Goal: Information Seeking & Learning: Compare options

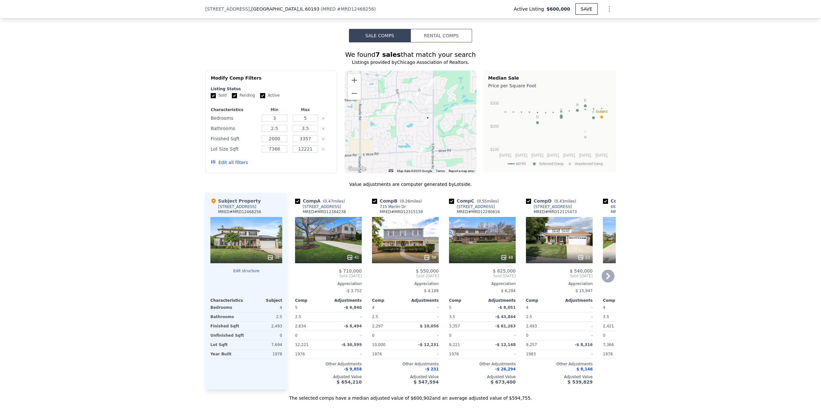
click at [579, 259] on icon at bounding box center [581, 257] width 4 height 4
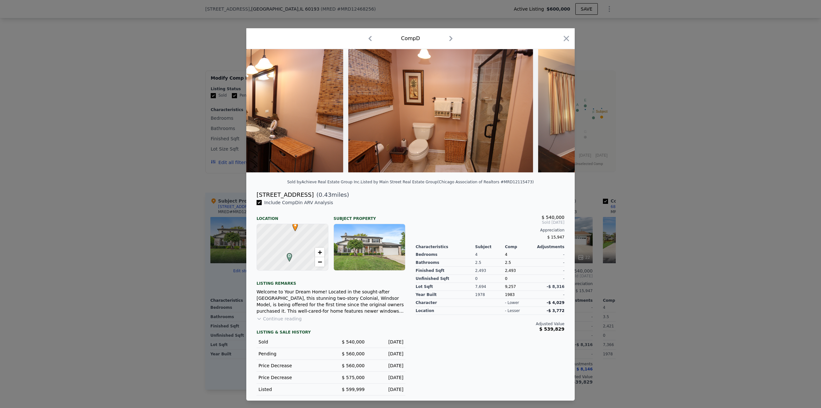
scroll to position [0, 2548]
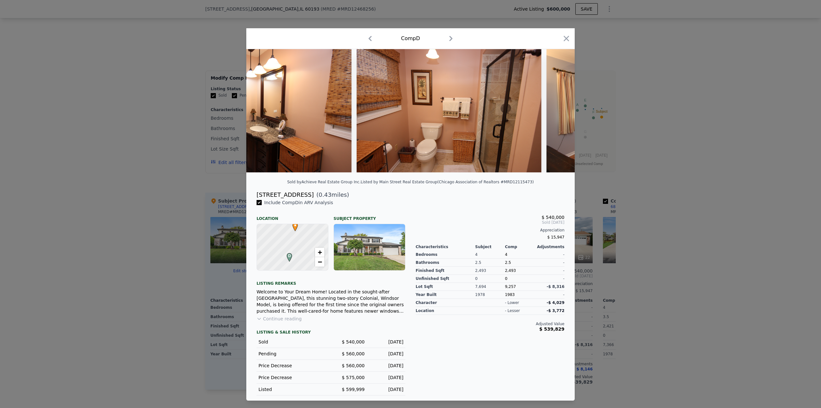
click at [294, 319] on button "Continue reading" at bounding box center [279, 318] width 45 height 6
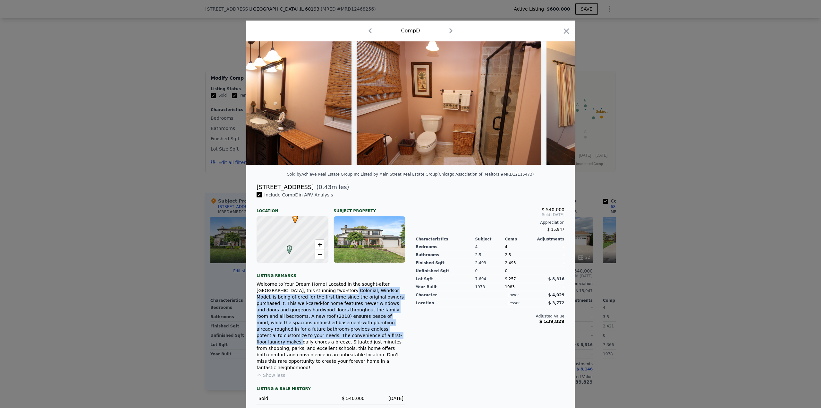
drag, startPoint x: 298, startPoint y: 298, endPoint x: 329, endPoint y: 347, distance: 57.5
click at [329, 347] on div "Welcome to Your Dream Home! Located in the sought-after [GEOGRAPHIC_DATA], this…" at bounding box center [331, 326] width 149 height 90
click at [328, 343] on div "Welcome to Your Dream Home! Located in the sought-after [GEOGRAPHIC_DATA], this…" at bounding box center [331, 326] width 149 height 90
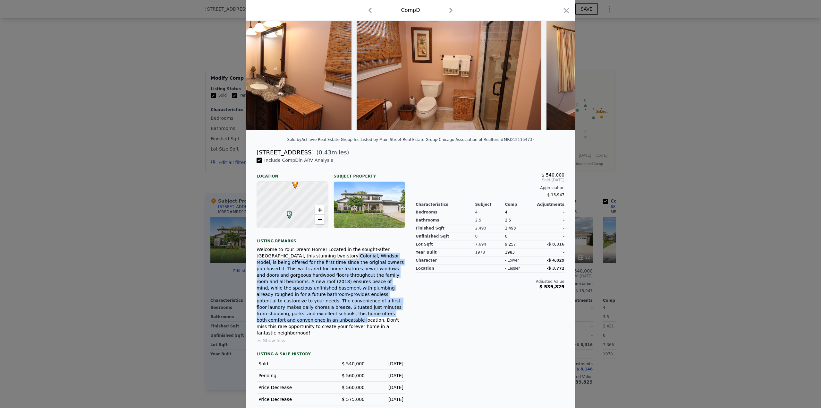
click at [337, 285] on div "Welcome to Your Dream Home! Located in the sought-after [GEOGRAPHIC_DATA], this…" at bounding box center [331, 291] width 149 height 90
click at [297, 267] on div "Welcome to Your Dream Home! Located in the sought-after [GEOGRAPHIC_DATA], this…" at bounding box center [331, 291] width 149 height 90
drag, startPoint x: 287, startPoint y: 263, endPoint x: 333, endPoint y: 309, distance: 64.6
click at [333, 309] on div "Welcome to Your Dream Home! Located in the sought-after [GEOGRAPHIC_DATA], this…" at bounding box center [331, 291] width 149 height 90
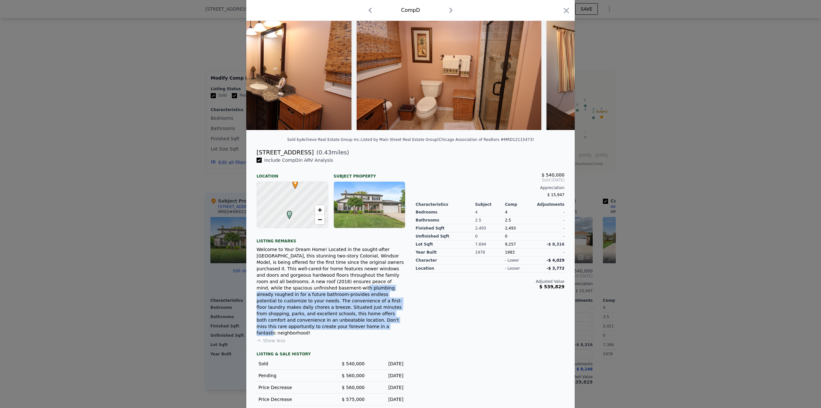
drag, startPoint x: 345, startPoint y: 316, endPoint x: 328, endPoint y: 283, distance: 37.4
click at [328, 283] on div "Welcome to Your Dream Home! Located in the sought-after [GEOGRAPHIC_DATA], this…" at bounding box center [331, 291] width 149 height 90
click at [328, 279] on div "Welcome to Your Dream Home! Located in the sought-after [GEOGRAPHIC_DATA], this…" at bounding box center [331, 291] width 149 height 90
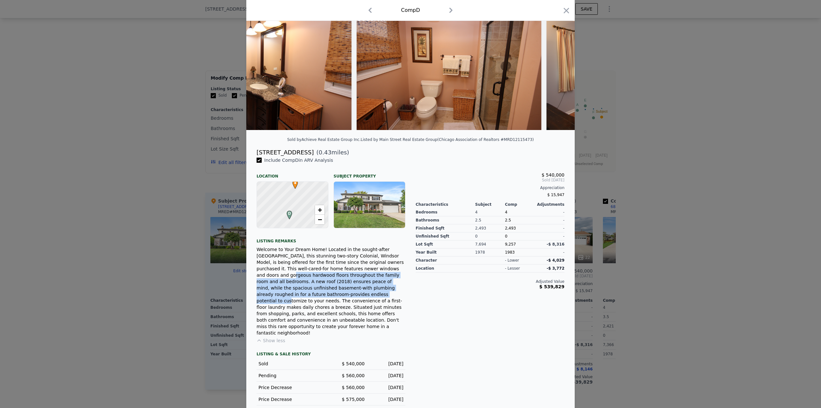
drag, startPoint x: 332, startPoint y: 281, endPoint x: 349, endPoint y: 294, distance: 21.4
click at [345, 292] on div "Welcome to Your Dream Home! Located in the sought-after [GEOGRAPHIC_DATA], this…" at bounding box center [331, 291] width 149 height 90
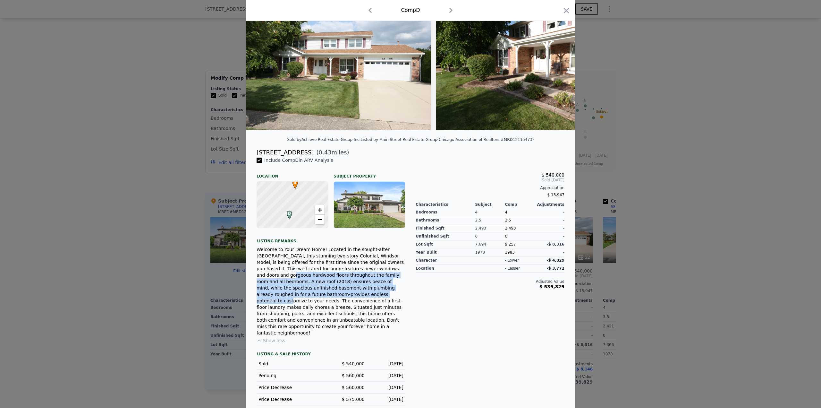
drag, startPoint x: 360, startPoint y: 272, endPoint x: 352, endPoint y: 274, distance: 7.6
drag, startPoint x: 352, startPoint y: 274, endPoint x: 320, endPoint y: 290, distance: 35.7
click at [320, 289] on div "Welcome to Your Dream Home! Located in the sought-after [GEOGRAPHIC_DATA], this…" at bounding box center [331, 291] width 149 height 90
click at [666, 174] on div at bounding box center [410, 204] width 821 height 408
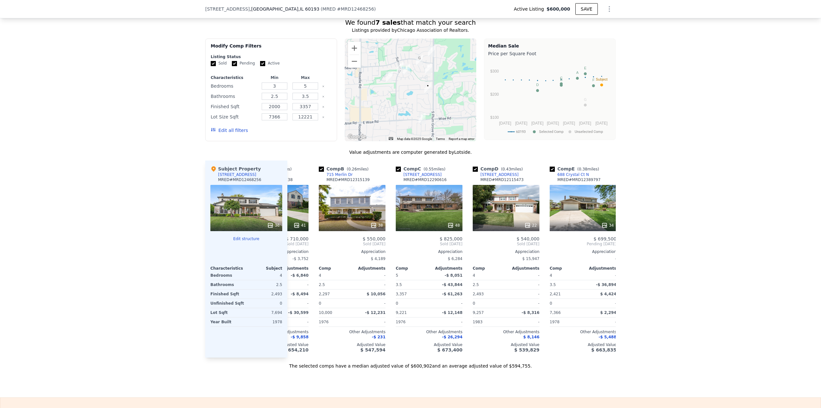
scroll to position [0, 56]
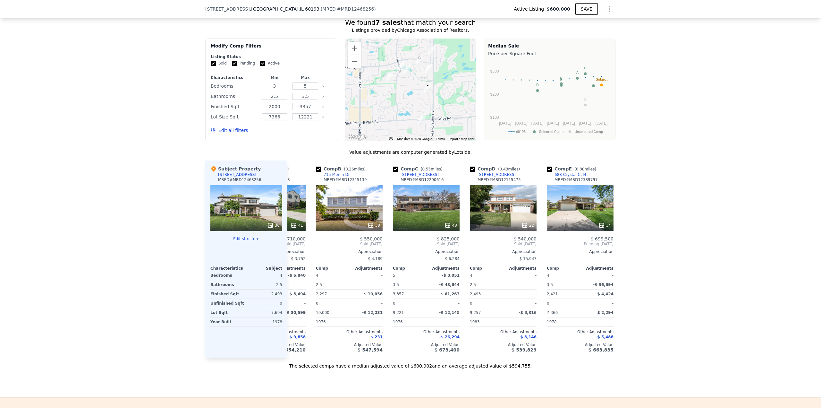
drag, startPoint x: 274, startPoint y: 91, endPoint x: 269, endPoint y: 91, distance: 4.9
click at [269, 89] on input "3" at bounding box center [274, 85] width 25 height 7
click at [176, 217] on div "We found 7 sales that match your search Listings provided by Chicago Associatio…" at bounding box center [410, 189] width 821 height 359
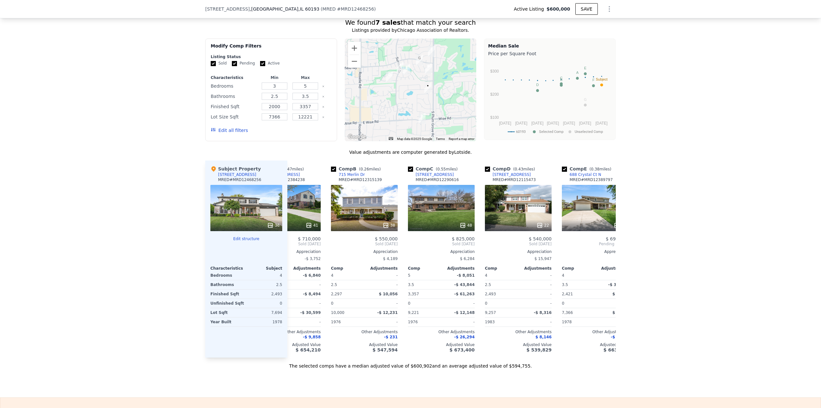
scroll to position [0, 0]
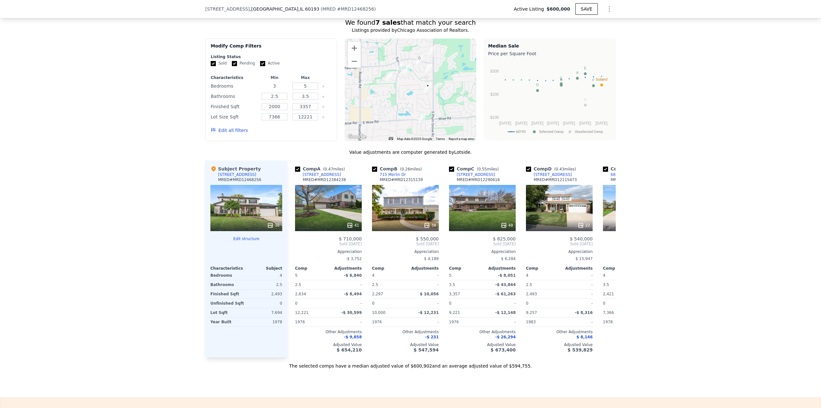
drag, startPoint x: 281, startPoint y: 92, endPoint x: 268, endPoint y: 92, distance: 12.5
click at [268, 89] on input "3" at bounding box center [274, 85] width 25 height 7
type input "4"
drag, startPoint x: 305, startPoint y: 91, endPoint x: 297, endPoint y: 93, distance: 8.9
click at [297, 89] on input "5" at bounding box center [305, 85] width 25 height 7
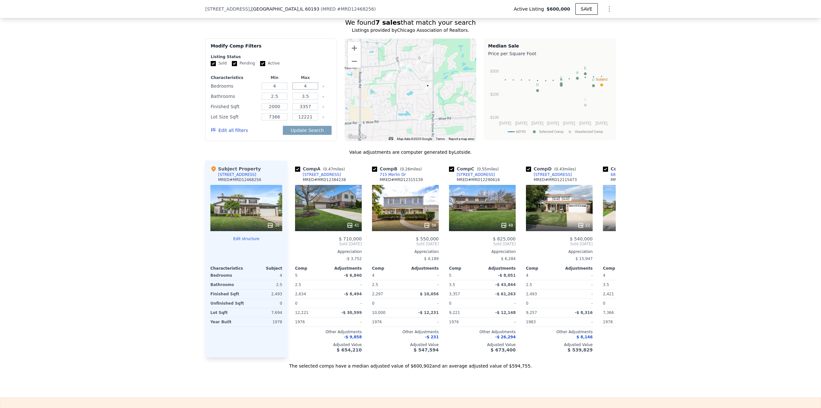
type input "4"
drag, startPoint x: 298, startPoint y: 101, endPoint x: 305, endPoint y: 101, distance: 7.1
click at [305, 100] on input "3.5" at bounding box center [305, 96] width 25 height 7
click at [308, 133] on button "Update Search" at bounding box center [307, 130] width 48 height 9
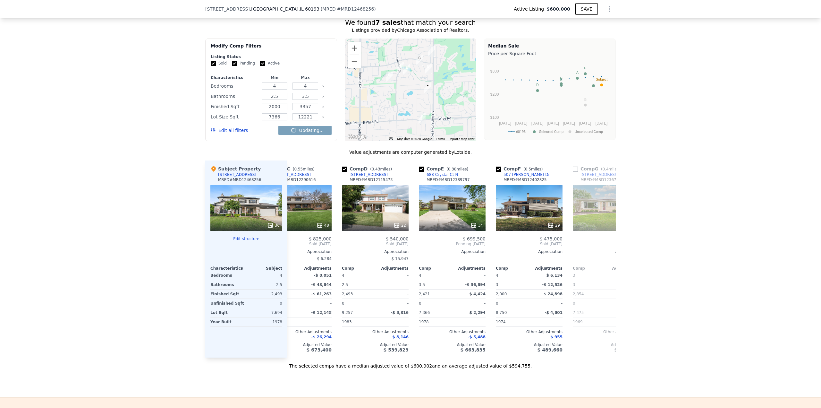
scroll to position [0, 192]
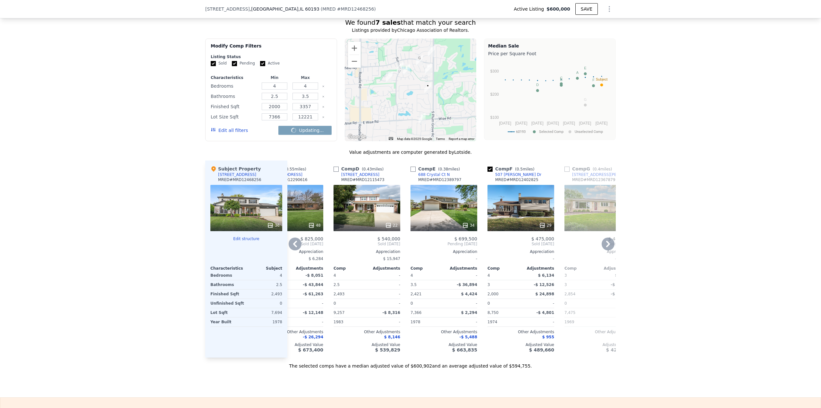
checkbox input "false"
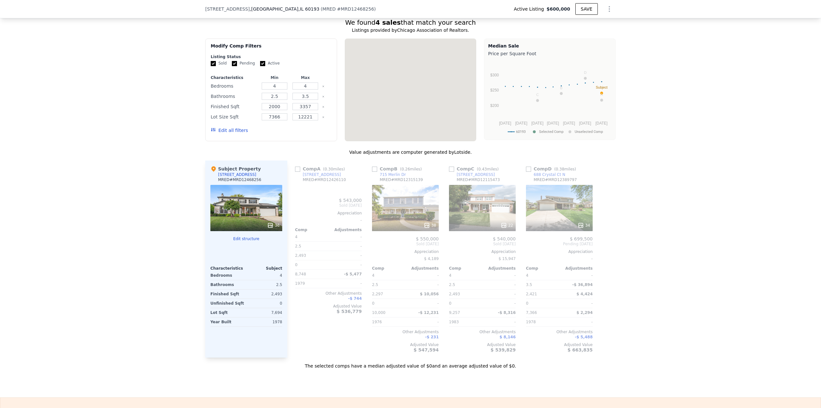
scroll to position [0, 0]
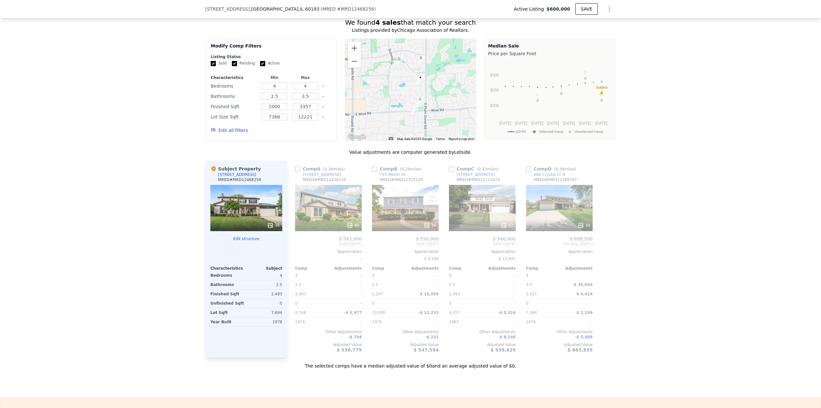
click at [449, 172] on input "checkbox" at bounding box center [451, 168] width 5 height 5
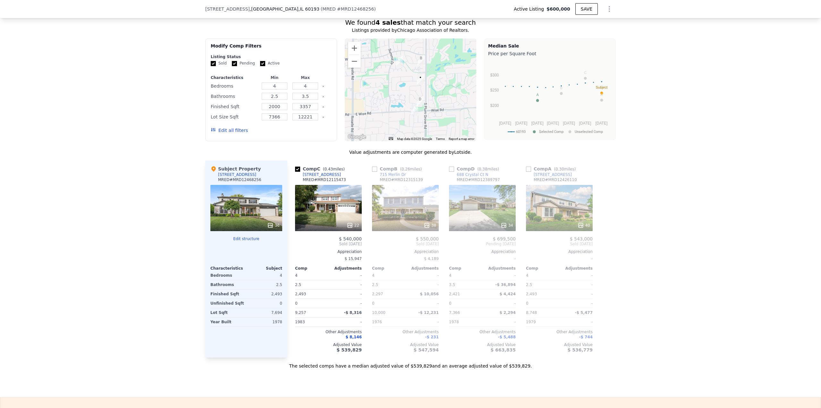
click at [296, 172] on input "checkbox" at bounding box center [297, 168] width 5 height 5
click at [349, 225] on div at bounding box center [328, 225] width 67 height 12
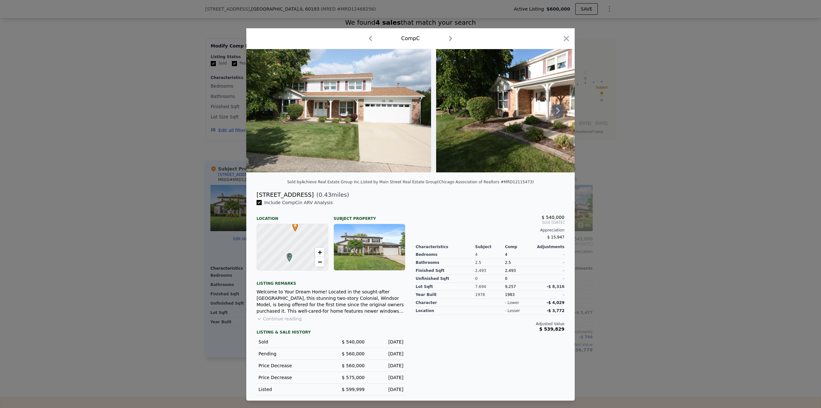
click at [554, 108] on icon at bounding box center [558, 110] width 13 height 13
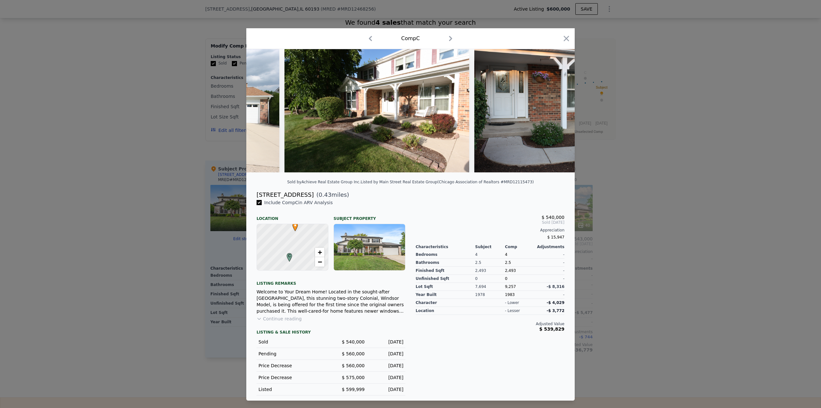
click at [555, 109] on img at bounding box center [566, 110] width 185 height 123
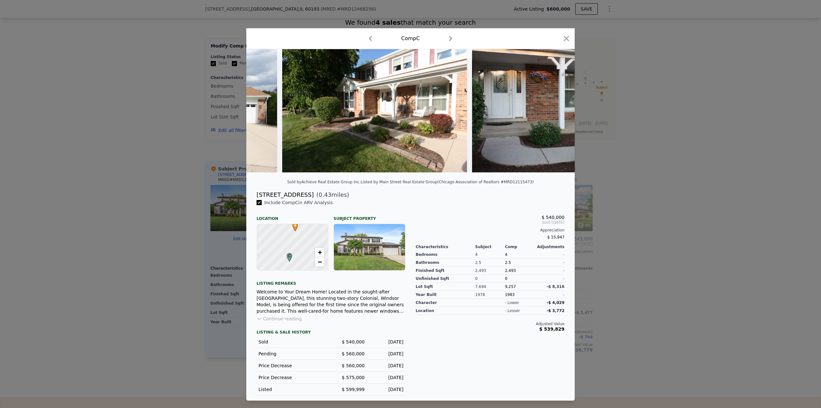
click at [555, 109] on div at bounding box center [410, 110] width 328 height 123
click at [557, 109] on icon at bounding box center [558, 110] width 4 height 6
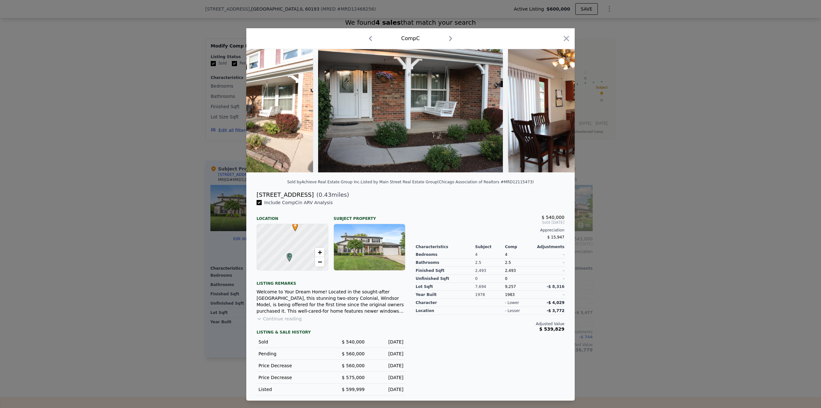
click at [558, 109] on img at bounding box center [600, 110] width 185 height 123
click at [560, 109] on icon at bounding box center [558, 110] width 13 height 13
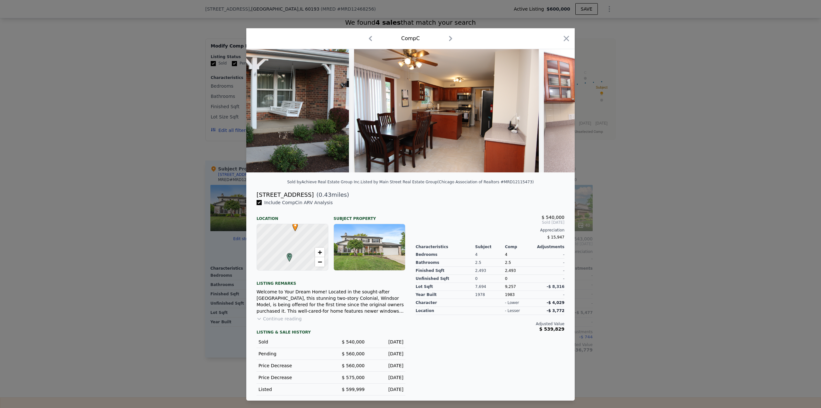
click at [560, 109] on img at bounding box center [636, 110] width 185 height 123
click at [561, 109] on icon at bounding box center [558, 110] width 13 height 13
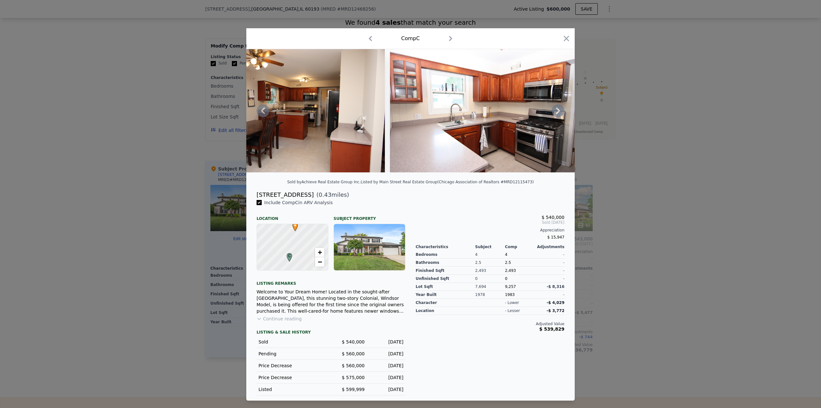
click at [562, 111] on icon at bounding box center [558, 110] width 13 height 13
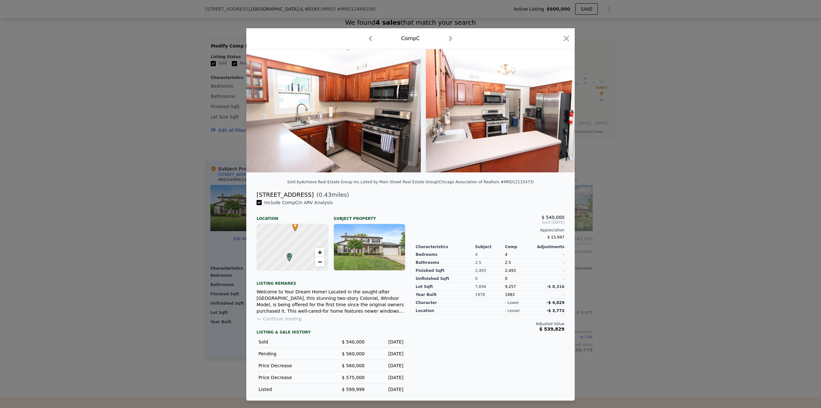
click at [562, 111] on img at bounding box center [518, 110] width 185 height 123
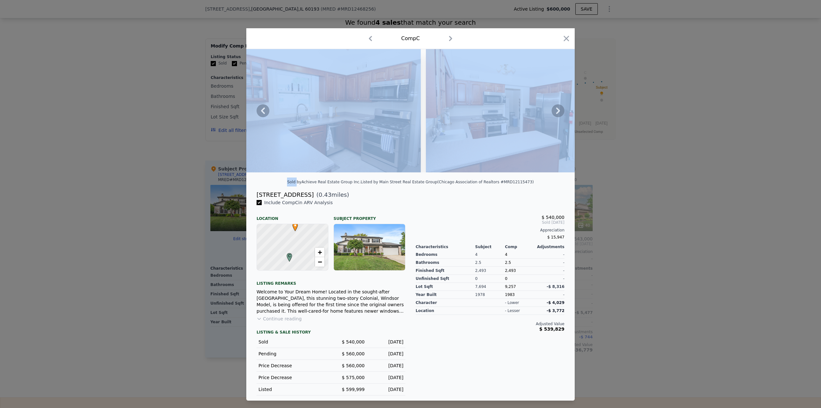
click at [562, 111] on icon at bounding box center [558, 110] width 13 height 13
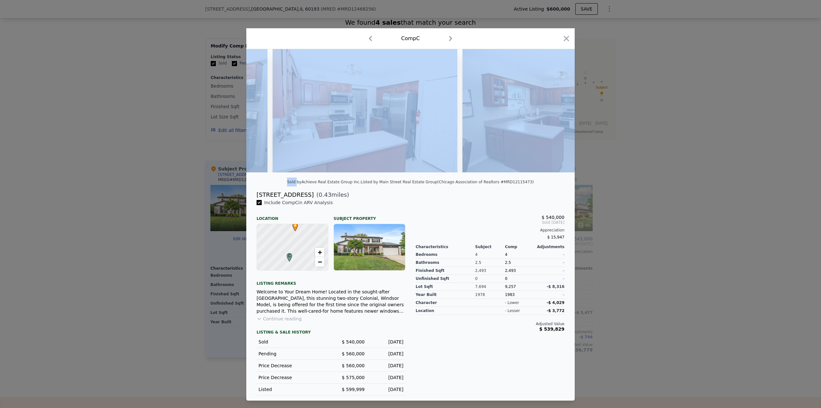
scroll to position [0, 924]
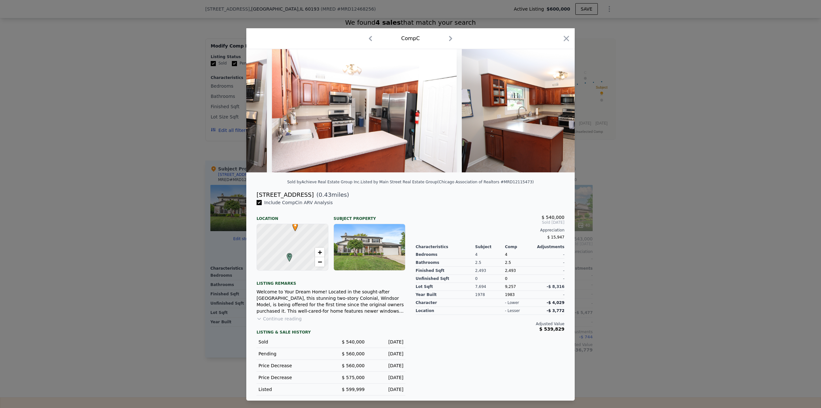
click at [461, 192] on div "[STREET_ADDRESS] ( 0.43 miles)" at bounding box center [410, 194] width 318 height 9
click at [557, 111] on icon at bounding box center [558, 110] width 13 height 13
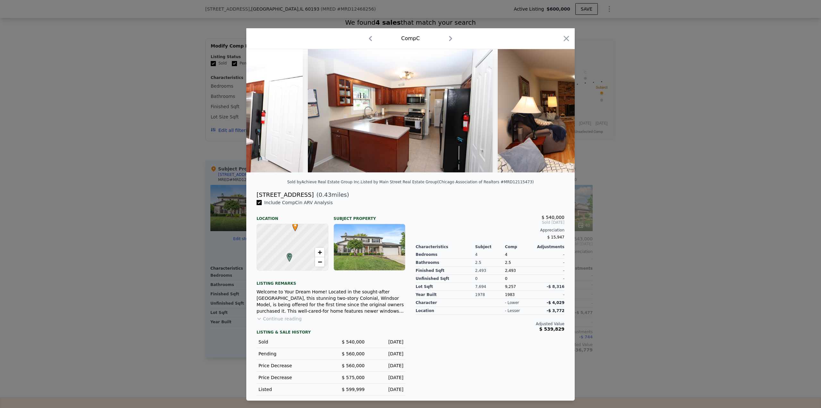
click at [558, 111] on img at bounding box center [590, 110] width 185 height 123
click at [558, 111] on icon at bounding box center [558, 110] width 13 height 13
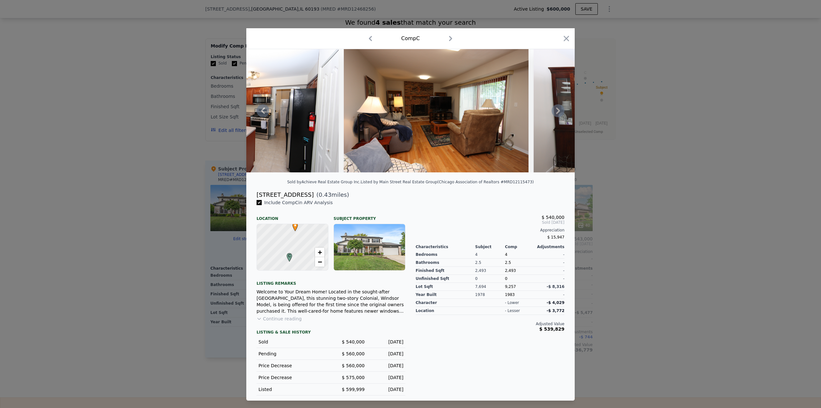
click at [558, 111] on div at bounding box center [410, 110] width 328 height 123
click at [558, 111] on icon at bounding box center [558, 110] width 4 height 6
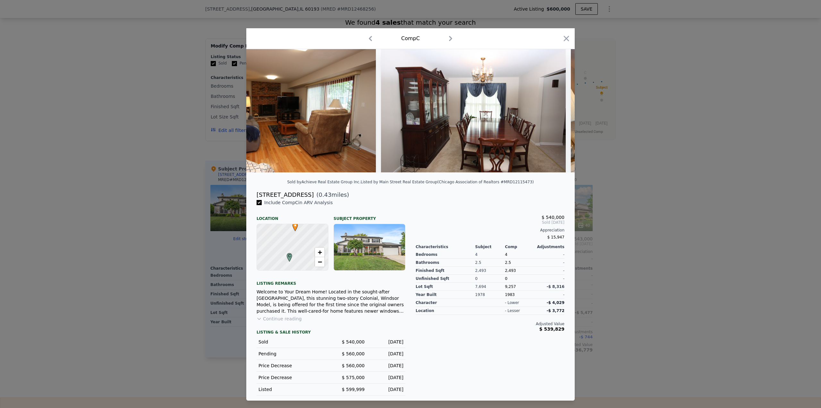
scroll to position [0, 1386]
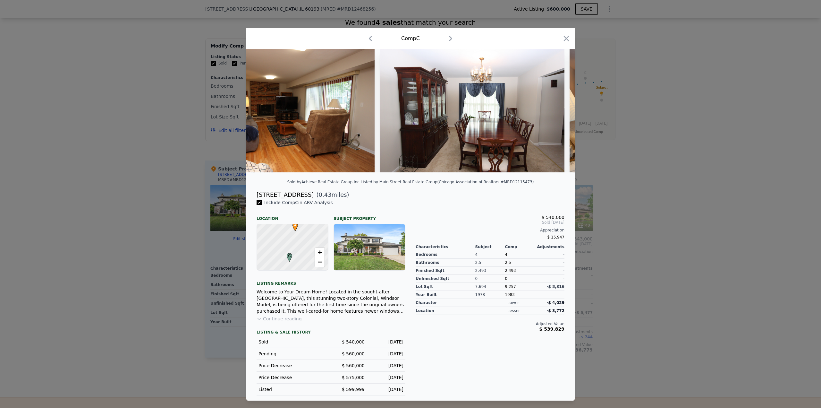
click at [556, 111] on img at bounding box center [472, 110] width 185 height 123
click at [292, 313] on div "Welcome to Your Dream Home! Located in the sought-after [GEOGRAPHIC_DATA], this…" at bounding box center [331, 301] width 149 height 26
click at [296, 318] on button "Continue reading" at bounding box center [279, 318] width 45 height 6
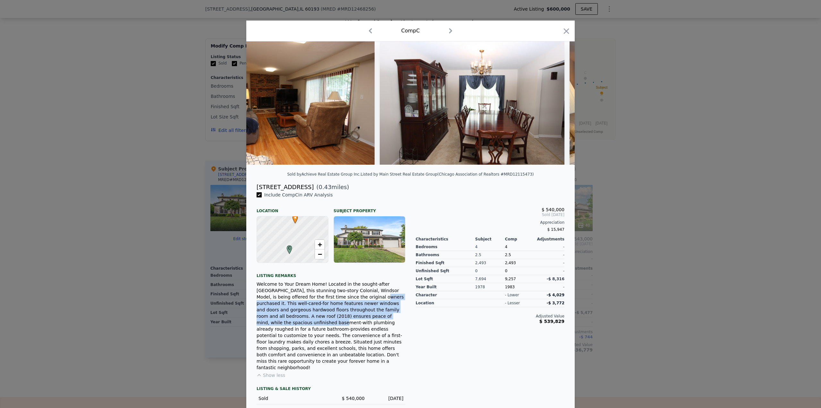
drag, startPoint x: 299, startPoint y: 302, endPoint x: 308, endPoint y: 322, distance: 22.1
click at [308, 322] on div "Welcome to Your Dream Home! Located in the sought-after [GEOGRAPHIC_DATA], this…" at bounding box center [331, 326] width 149 height 90
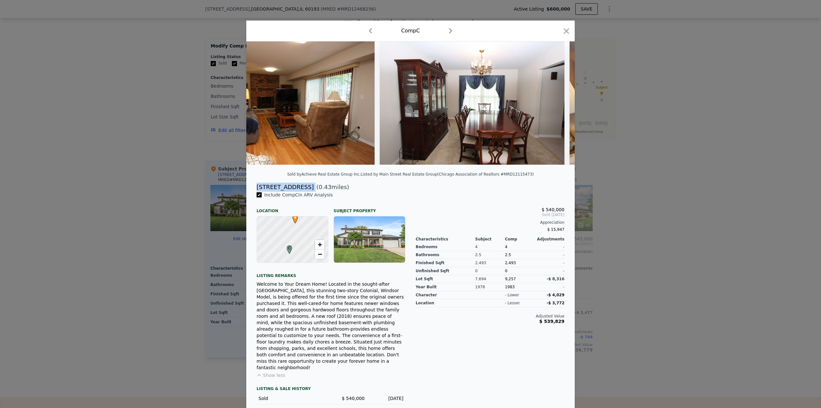
drag, startPoint x: 305, startPoint y: 193, endPoint x: 255, endPoint y: 192, distance: 50.4
click at [255, 192] on div "[STREET_ADDRESS] ( 0.43 miles)" at bounding box center [410, 187] width 318 height 9
copy div "[STREET_ADDRESS]"
drag, startPoint x: 166, startPoint y: 207, endPoint x: 175, endPoint y: 207, distance: 9.6
click at [165, 207] on div at bounding box center [410, 204] width 821 height 408
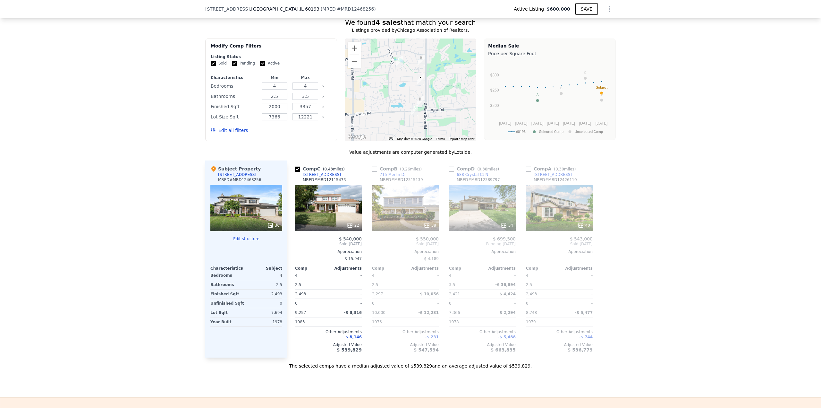
click at [295, 172] on input "checkbox" at bounding box center [297, 168] width 5 height 5
checkbox input "true"
click at [741, 175] on div "We found 4 sales that match your search Listings provided by Chicago Associatio…" at bounding box center [410, 189] width 821 height 359
click at [372, 172] on input "checkbox" at bounding box center [374, 168] width 5 height 5
checkbox input "true"
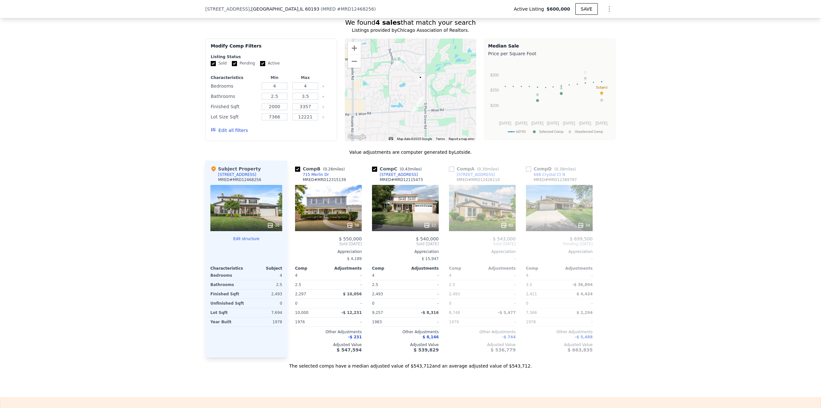
drag, startPoint x: 415, startPoint y: 179, endPoint x: 423, endPoint y: 176, distance: 8.2
click at [422, 176] on div "Comp C ( 0.43 miles) [STREET_ADDRESS] # MRD12115473" at bounding box center [405, 175] width 67 height 19
click at [711, 170] on div "We found 4 sales that match your search Listings provided by Chicago Associatio…" at bounding box center [410, 189] width 821 height 359
drag, startPoint x: 411, startPoint y: 181, endPoint x: 373, endPoint y: 183, distance: 38.3
click at [373, 183] on div "Comp C ( 0.43 miles) [STREET_ADDRESS] # MRD12115473" at bounding box center [405, 175] width 67 height 19
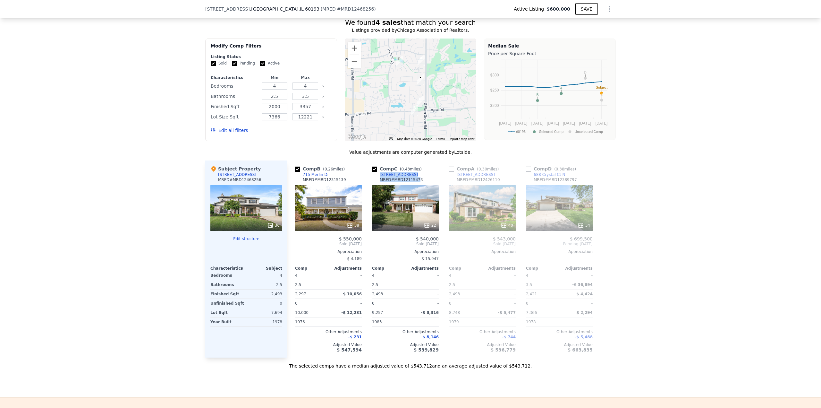
click at [382, 177] on div "[STREET_ADDRESS]" at bounding box center [399, 174] width 38 height 5
click at [680, 146] on div "We found 4 sales that match your search Listings provided by Chicago Associatio…" at bounding box center [410, 189] width 821 height 359
click at [247, 217] on div "36" at bounding box center [246, 208] width 72 height 46
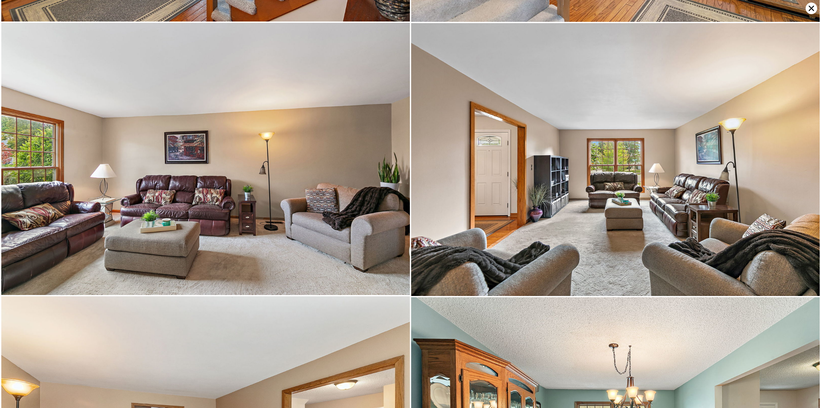
scroll to position [544, 0]
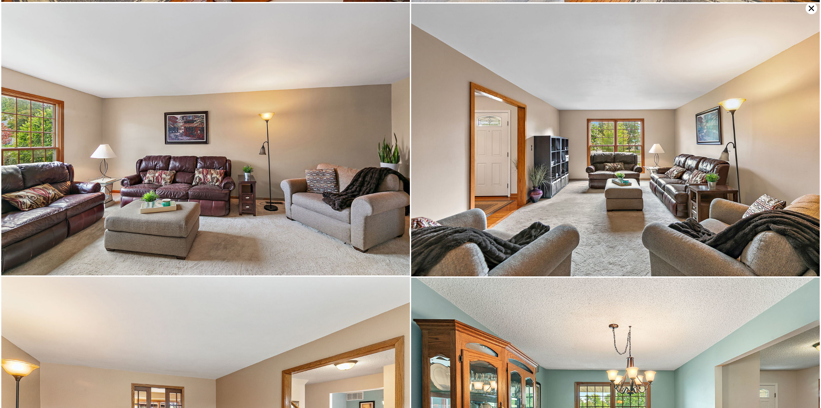
click at [815, 7] on icon at bounding box center [812, 9] width 12 height 12
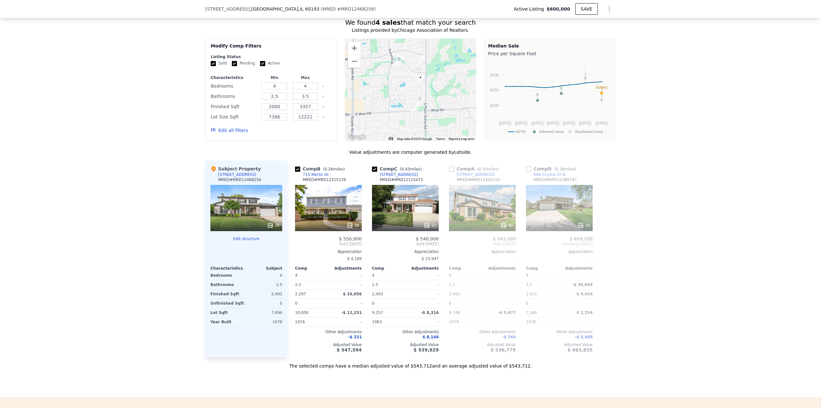
click at [452, 172] on div "Comp A ( 0.30 miles)" at bounding box center [475, 169] width 52 height 6
click at [453, 172] on div "Comp A ( 0.30 miles)" at bounding box center [475, 169] width 52 height 6
click at [449, 172] on input "checkbox" at bounding box center [451, 168] width 5 height 5
checkbox input "true"
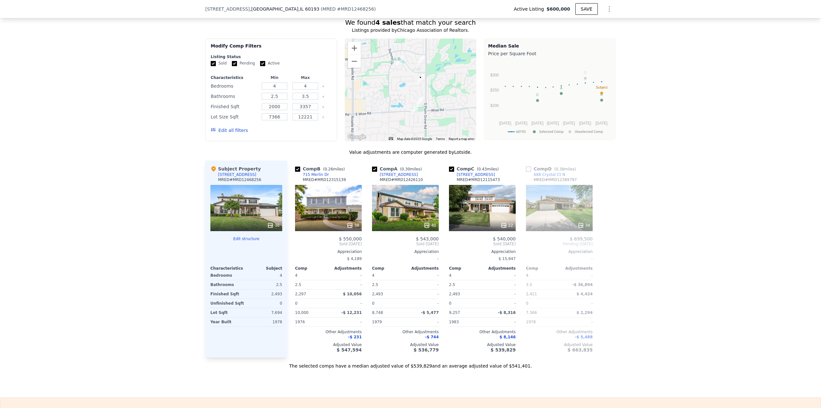
click at [420, 228] on div "40" at bounding box center [405, 225] width 61 height 6
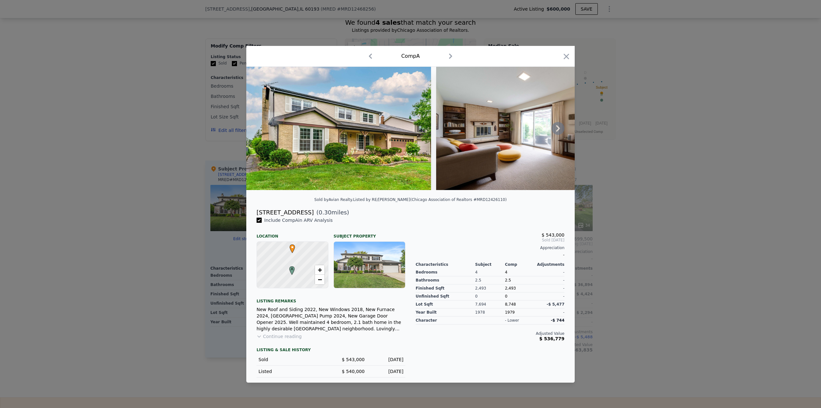
click at [374, 127] on img at bounding box center [338, 128] width 185 height 123
click at [557, 127] on icon at bounding box center [558, 128] width 4 height 6
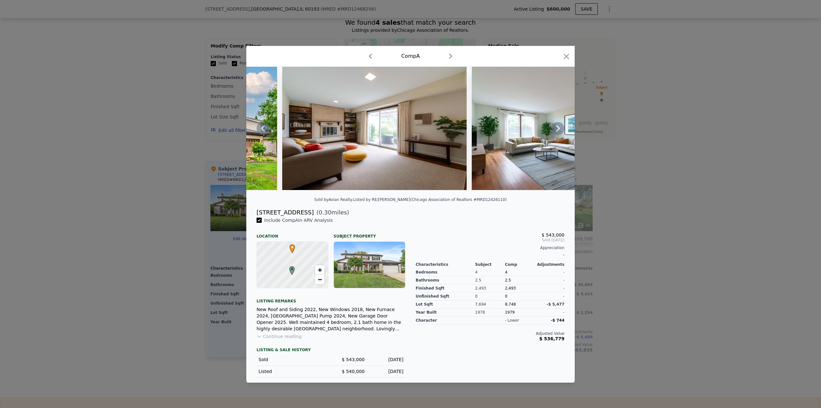
click at [557, 127] on icon at bounding box center [558, 128] width 4 height 6
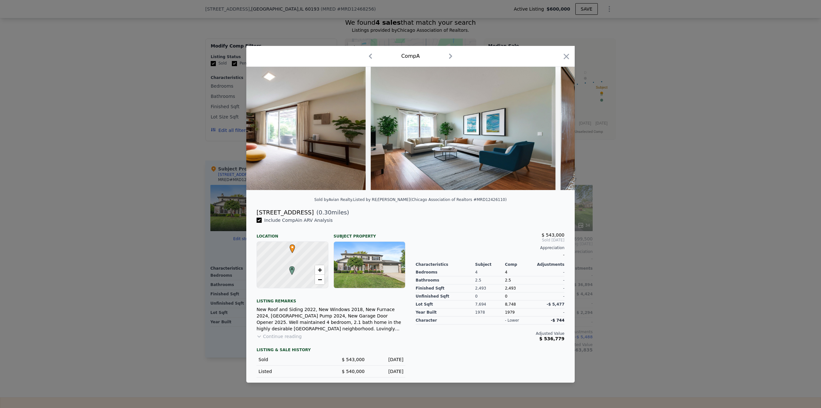
scroll to position [0, 308]
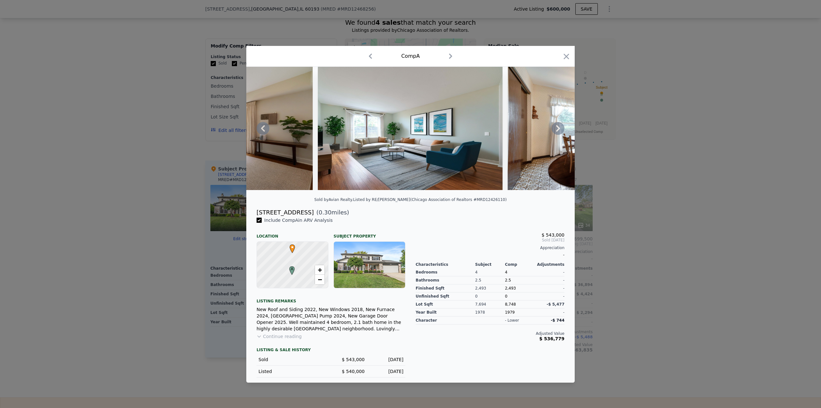
click at [559, 127] on icon at bounding box center [558, 128] width 4 height 6
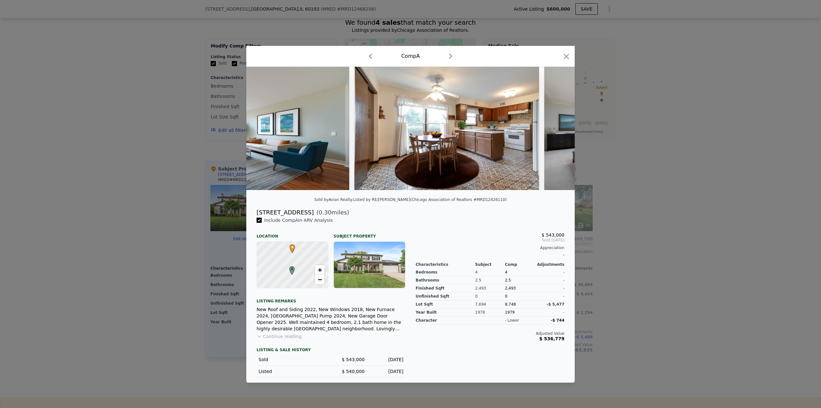
scroll to position [0, 462]
click at [559, 127] on icon at bounding box center [558, 128] width 4 height 6
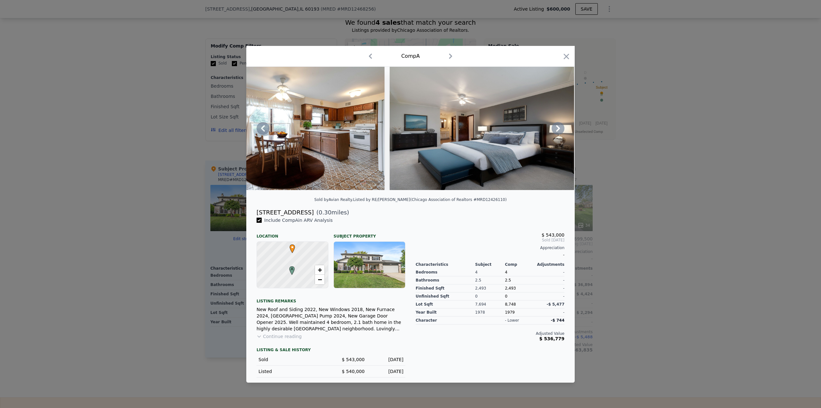
click at [559, 127] on icon at bounding box center [558, 128] width 4 height 6
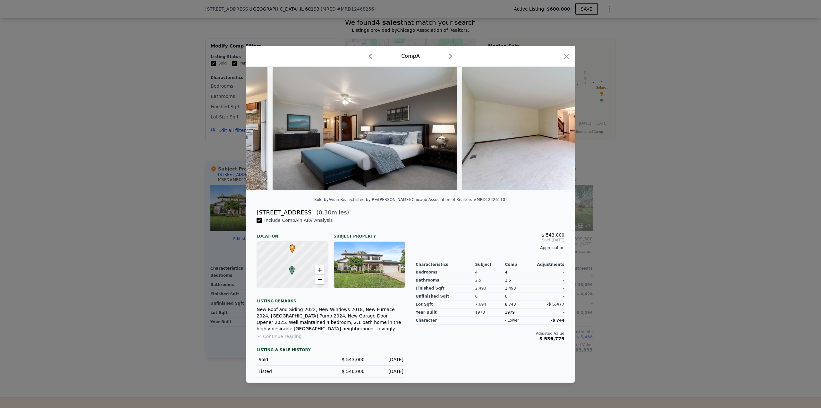
scroll to position [0, 770]
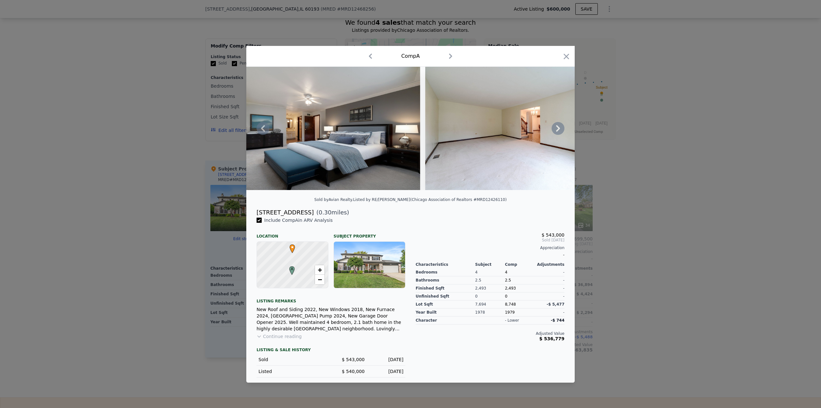
click at [559, 127] on icon at bounding box center [558, 128] width 4 height 6
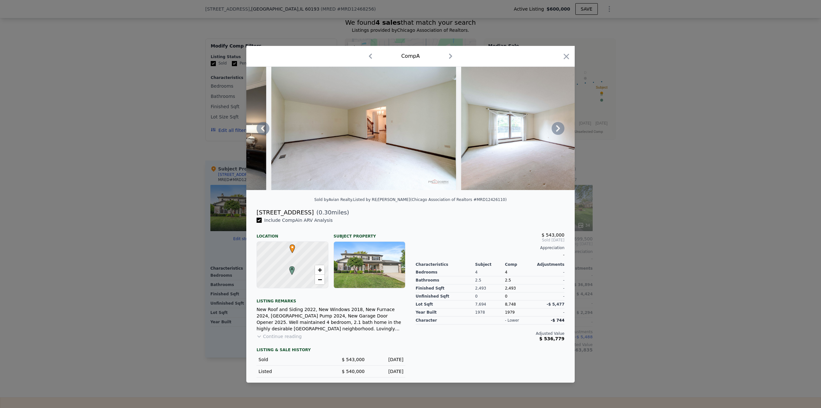
click at [559, 127] on icon at bounding box center [558, 128] width 4 height 6
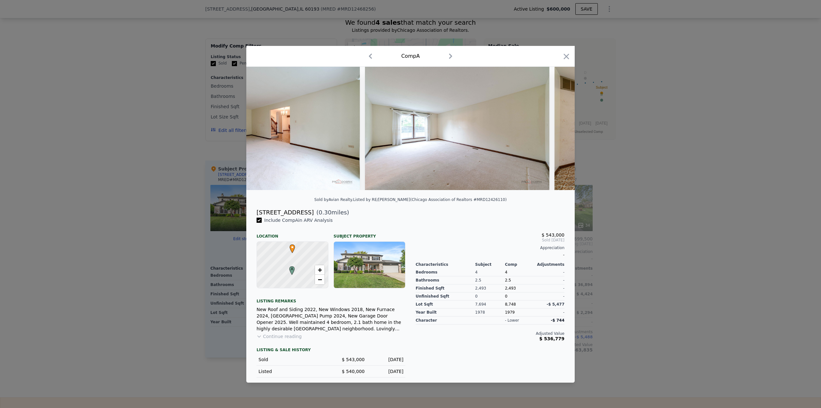
scroll to position [0, 1078]
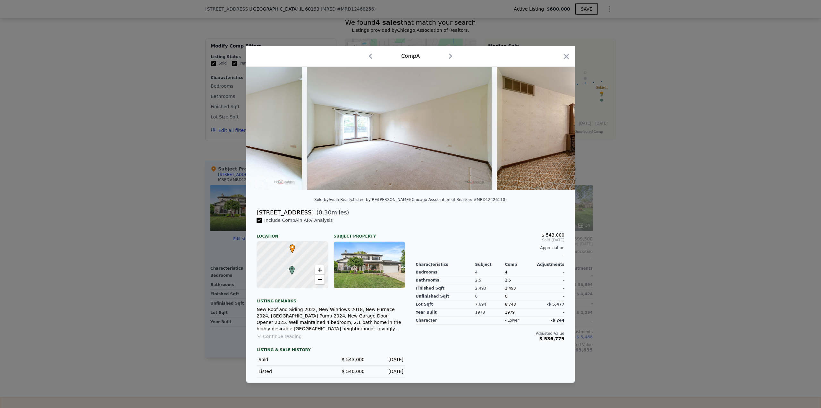
click at [559, 127] on div at bounding box center [410, 128] width 328 height 123
click at [559, 127] on icon at bounding box center [558, 128] width 4 height 6
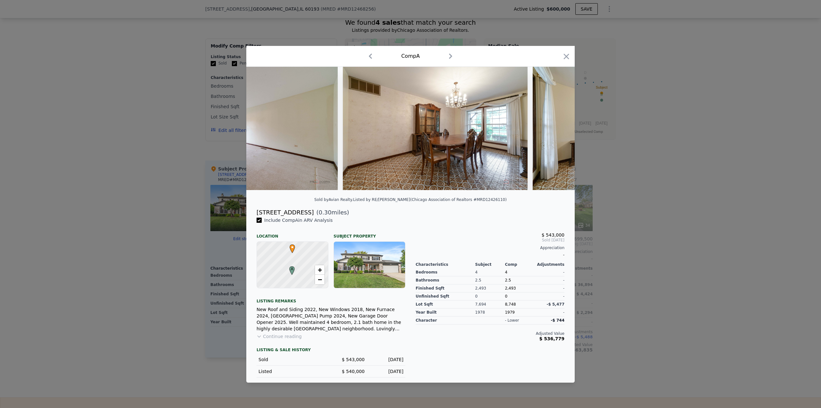
click at [559, 127] on div at bounding box center [410, 128] width 328 height 123
click at [559, 127] on icon at bounding box center [558, 128] width 4 height 6
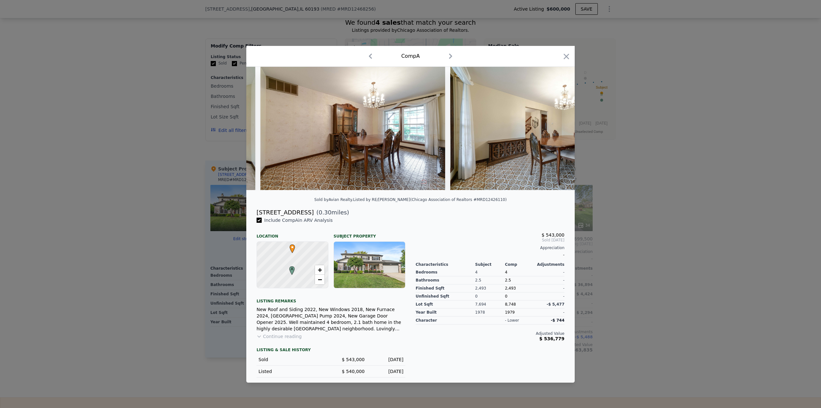
scroll to position [0, 1386]
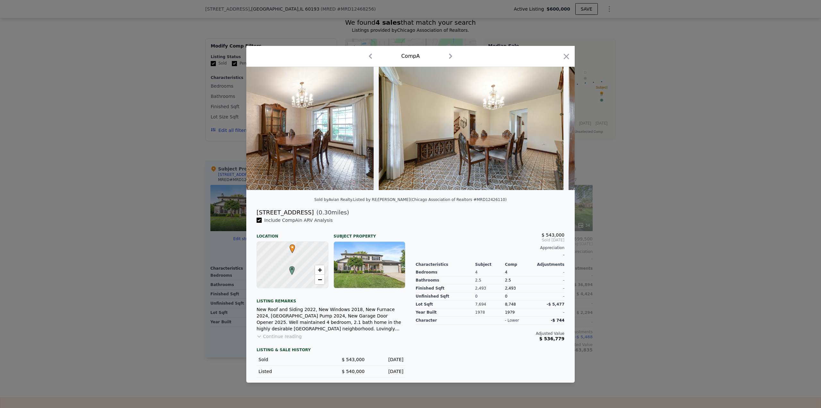
click at [559, 127] on div at bounding box center [410, 128] width 328 height 123
click at [559, 127] on icon at bounding box center [558, 128] width 4 height 6
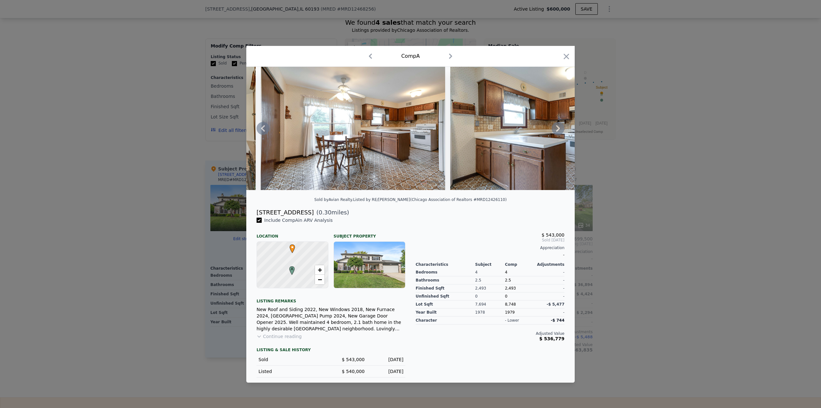
click at [557, 129] on icon at bounding box center [558, 128] width 13 height 13
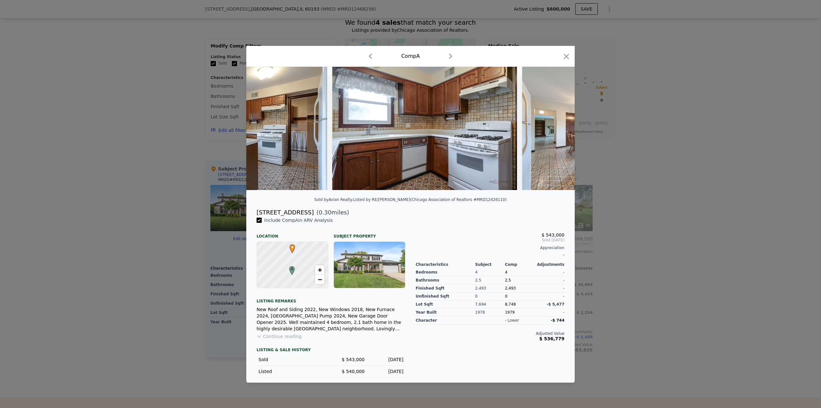
click at [557, 129] on img at bounding box center [614, 128] width 185 height 123
click at [557, 129] on icon at bounding box center [558, 128] width 13 height 13
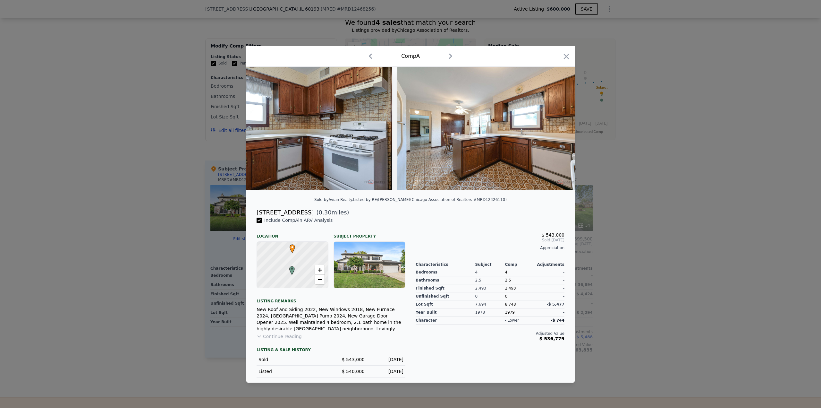
scroll to position [0, 2156]
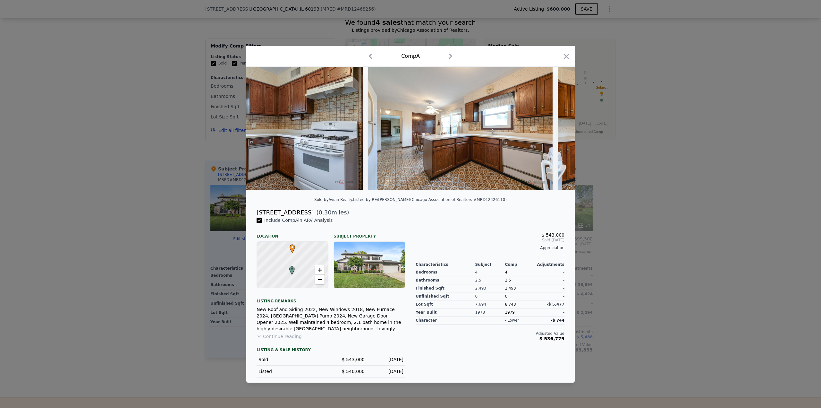
click at [557, 129] on div at bounding box center [410, 128] width 328 height 123
click at [557, 129] on icon at bounding box center [558, 128] width 13 height 13
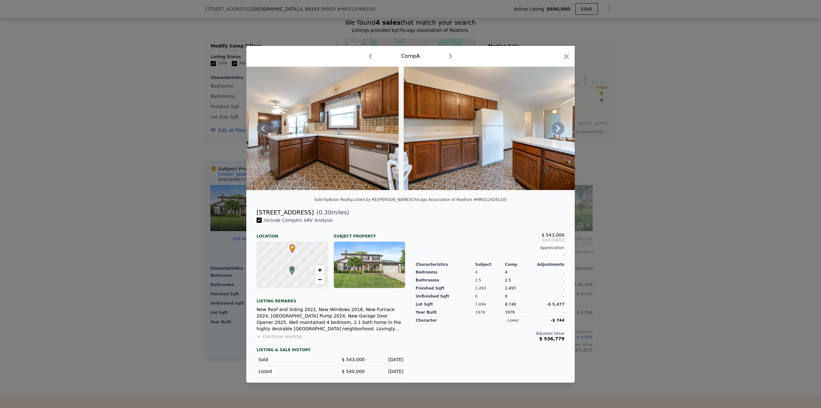
click at [557, 129] on icon at bounding box center [558, 128] width 13 height 13
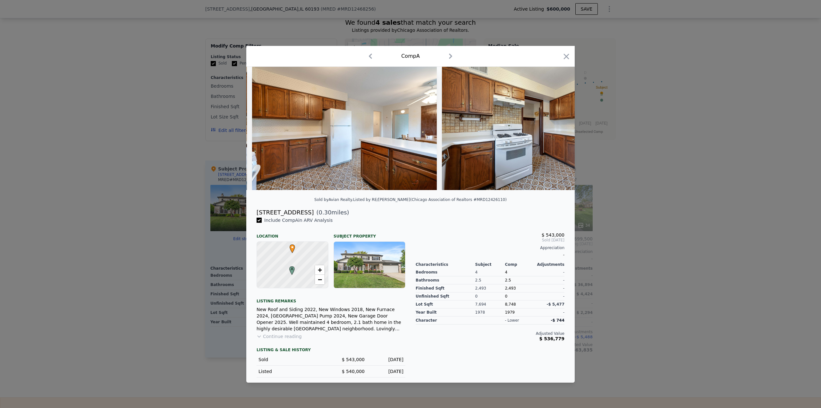
scroll to position [0, 2464]
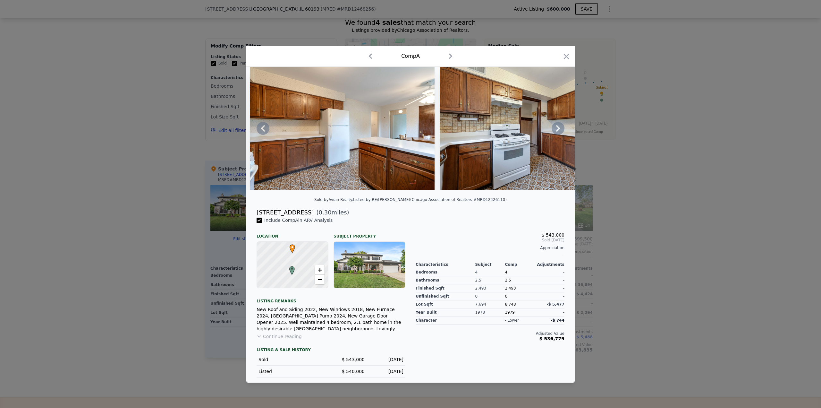
click at [557, 129] on icon at bounding box center [558, 128] width 13 height 13
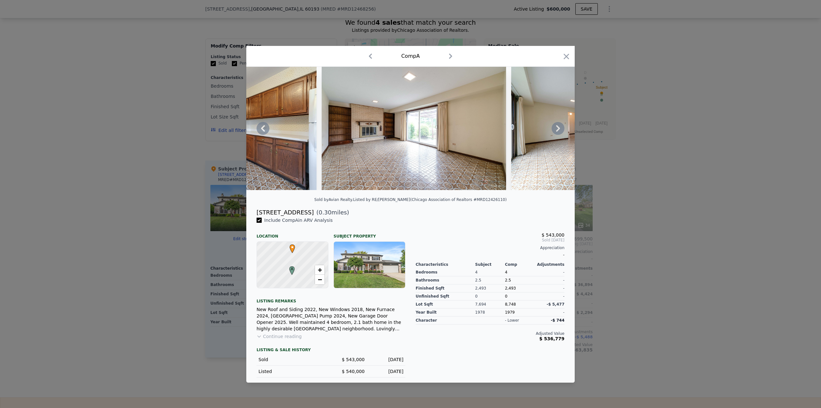
click at [557, 129] on icon at bounding box center [558, 128] width 13 height 13
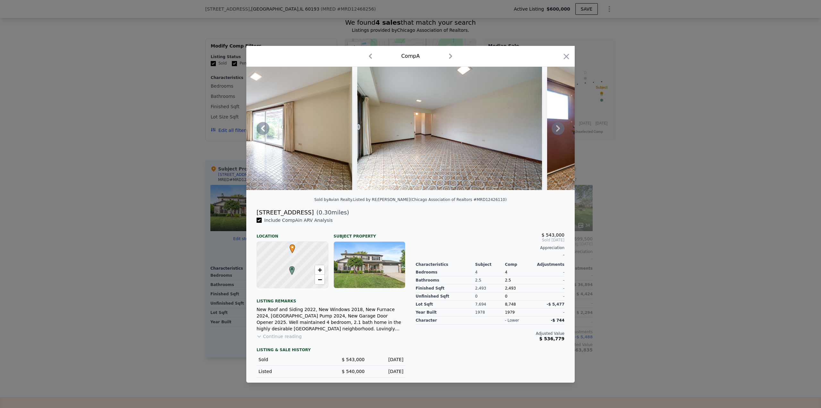
click at [557, 129] on icon at bounding box center [558, 128] width 13 height 13
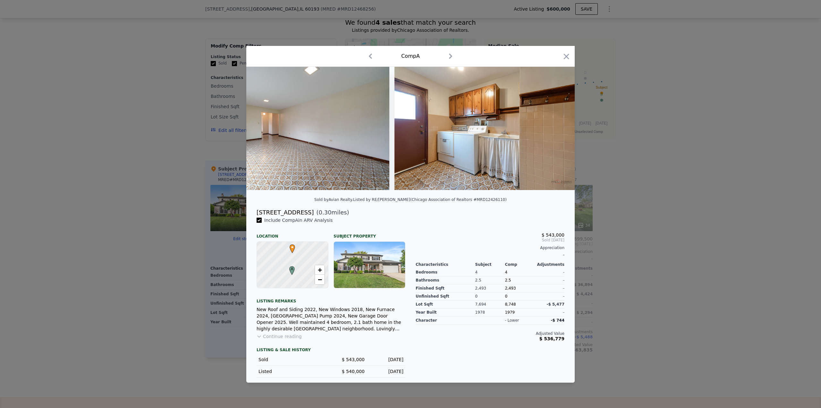
scroll to position [0, 3079]
click at [557, 129] on icon at bounding box center [558, 128] width 13 height 13
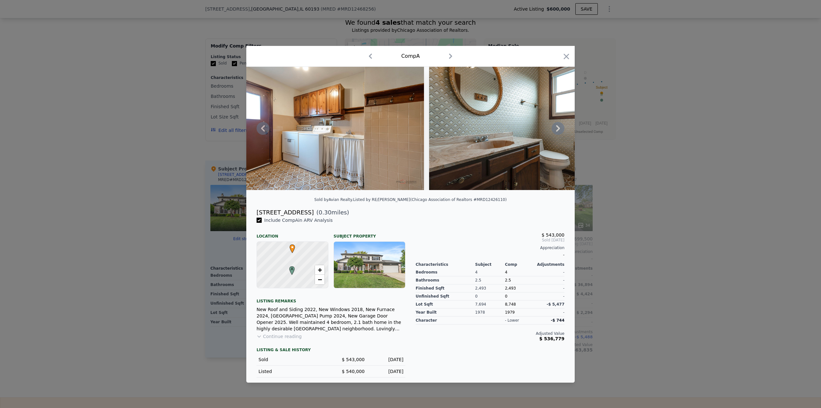
click at [557, 129] on icon at bounding box center [558, 128] width 13 height 13
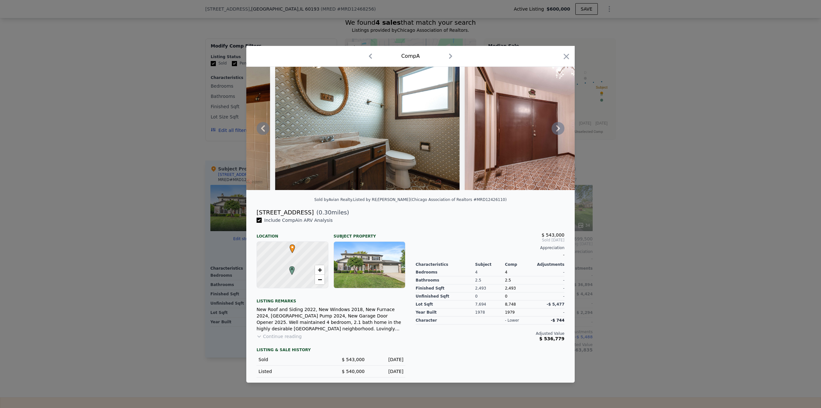
click at [557, 129] on icon at bounding box center [558, 128] width 13 height 13
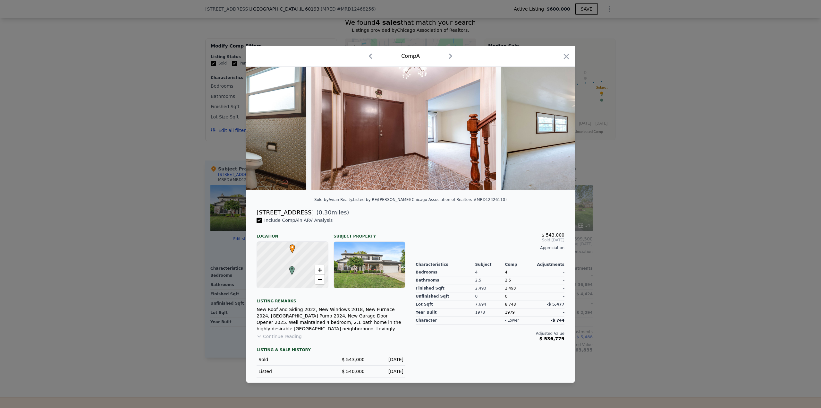
scroll to position [0, 3541]
click at [557, 129] on icon at bounding box center [558, 128] width 13 height 13
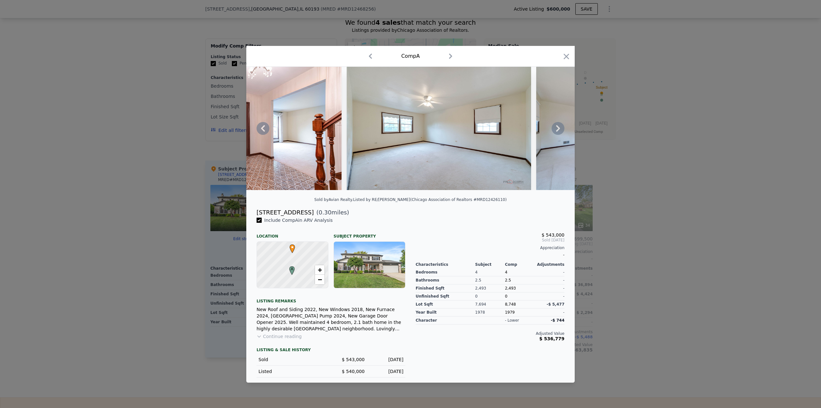
click at [557, 129] on icon at bounding box center [558, 128] width 13 height 13
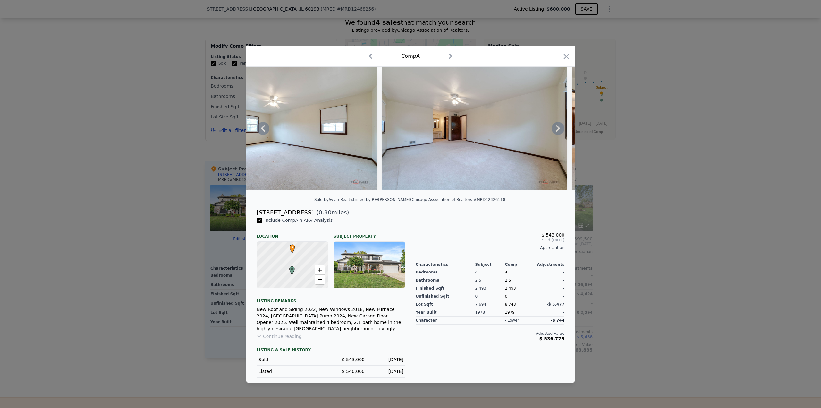
click at [557, 129] on icon at bounding box center [558, 128] width 13 height 13
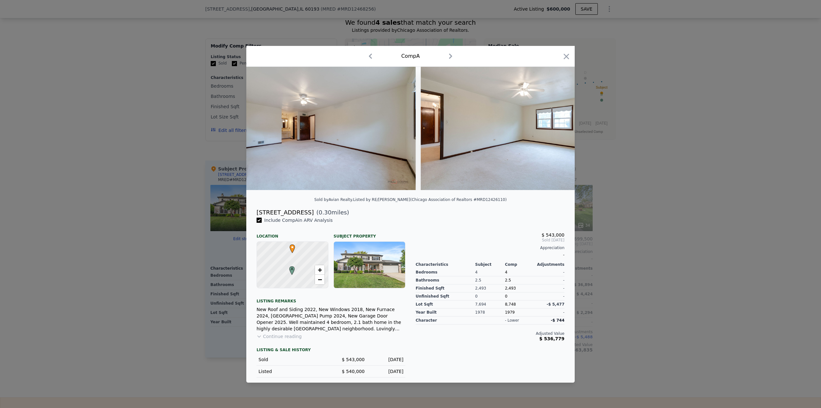
scroll to position [0, 4003]
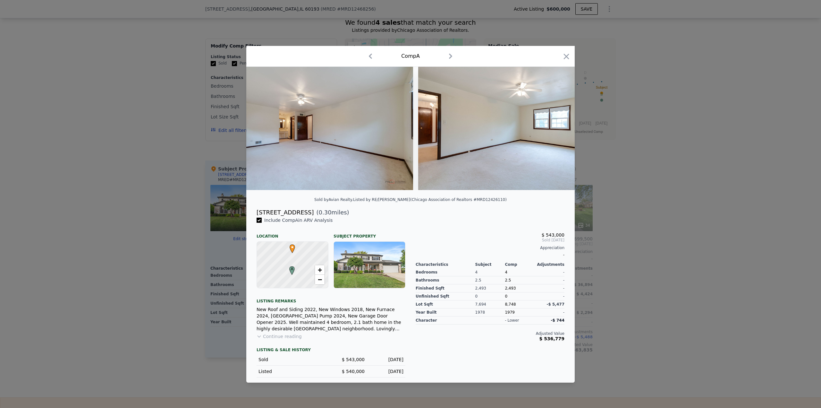
click at [557, 129] on div at bounding box center [410, 128] width 328 height 123
click at [557, 129] on icon at bounding box center [558, 128] width 13 height 13
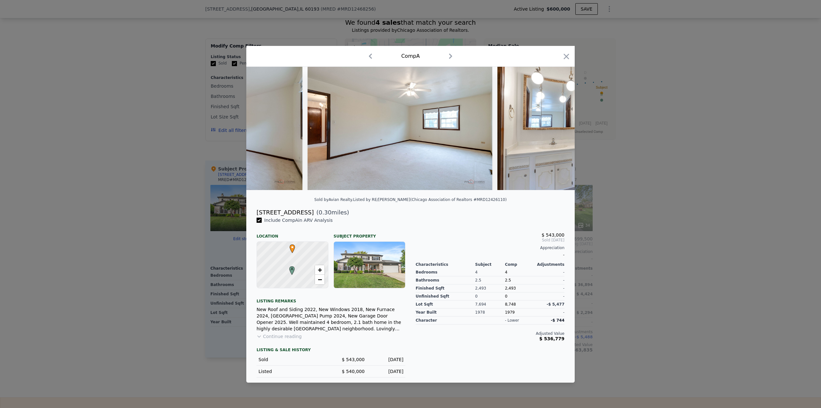
scroll to position [0, 4157]
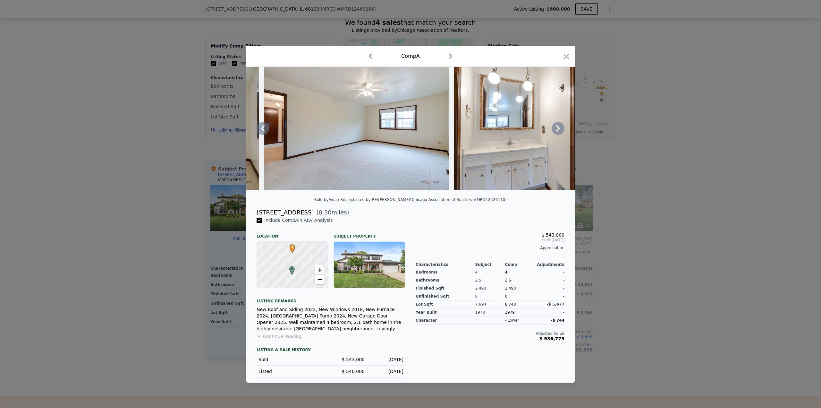
click at [557, 129] on icon at bounding box center [558, 128] width 13 height 13
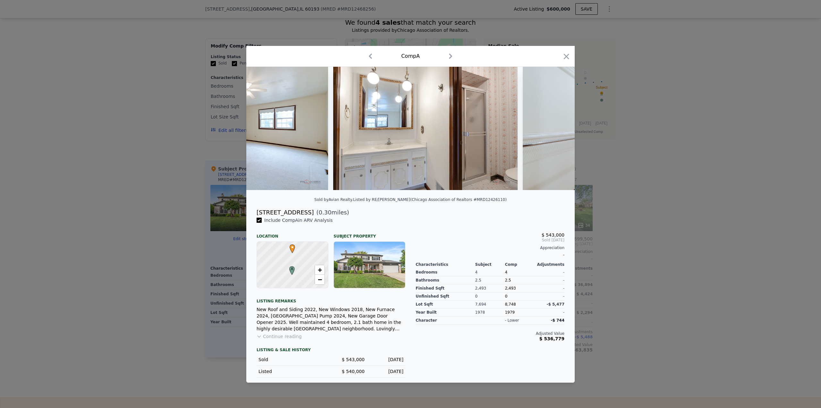
scroll to position [0, 4311]
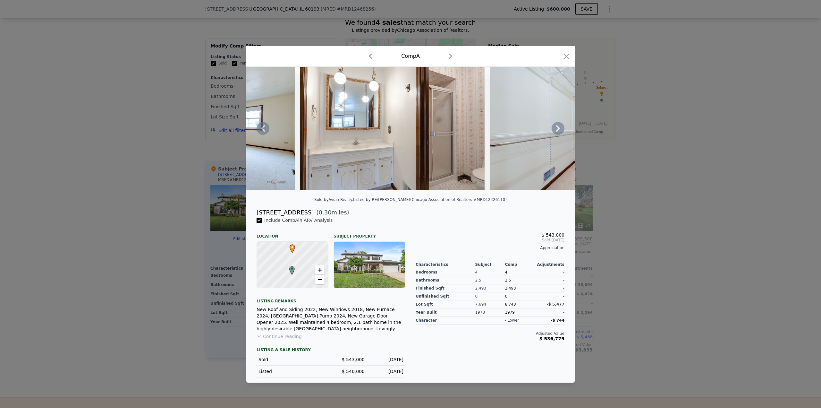
click at [557, 129] on icon at bounding box center [558, 128] width 13 height 13
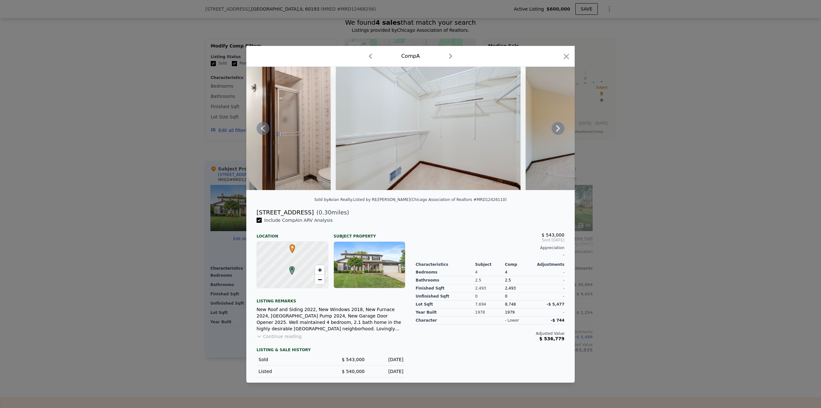
click at [557, 129] on icon at bounding box center [558, 128] width 13 height 13
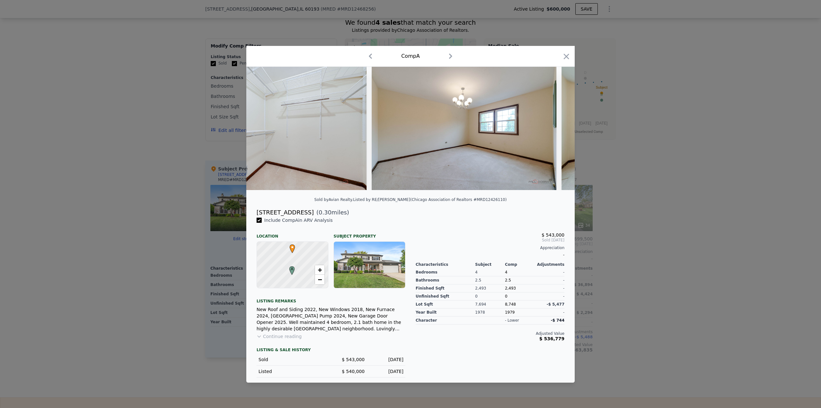
click at [557, 129] on div at bounding box center [410, 128] width 328 height 123
click at [557, 129] on icon at bounding box center [558, 128] width 13 height 13
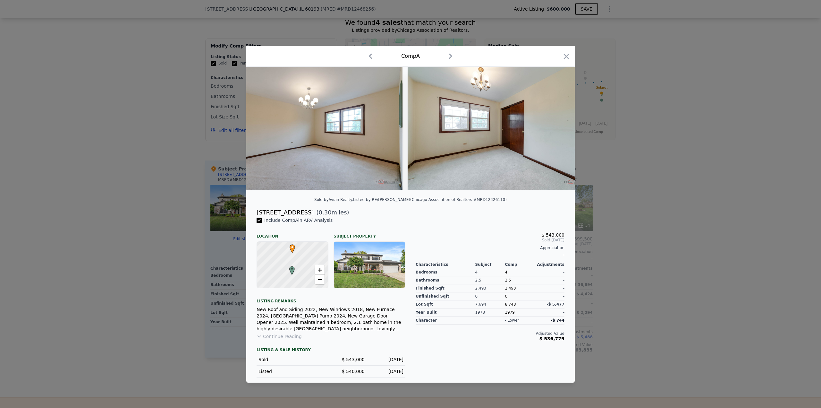
click at [557, 129] on img at bounding box center [500, 128] width 185 height 123
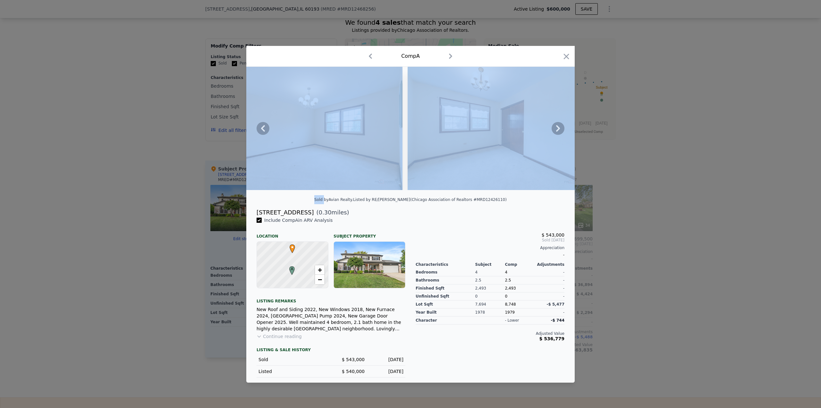
click at [557, 129] on icon at bounding box center [558, 128] width 13 height 13
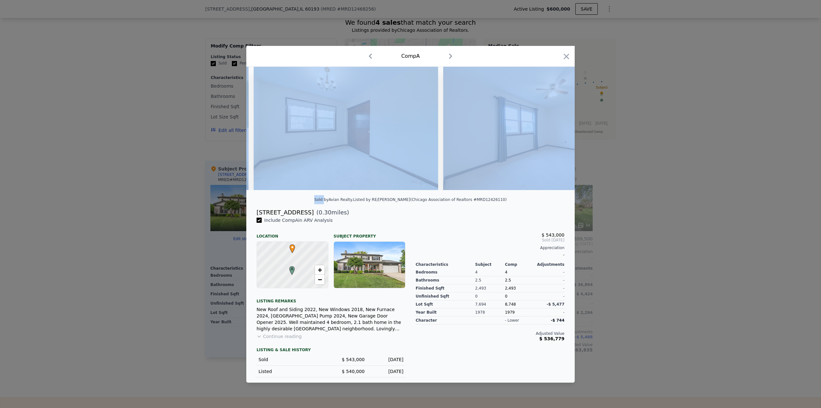
click at [557, 129] on img at bounding box center [535, 128] width 185 height 123
click at [557, 129] on icon at bounding box center [558, 128] width 13 height 13
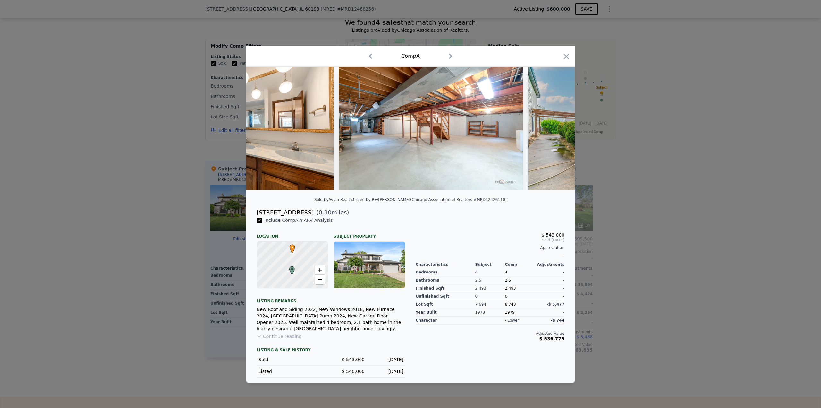
scroll to position [0, 5434]
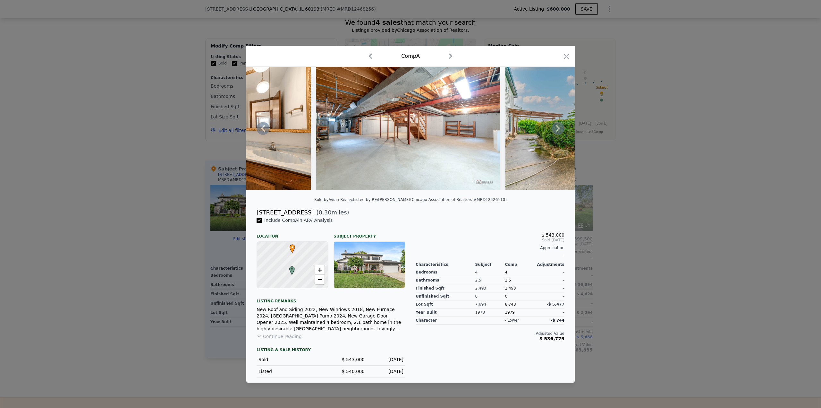
click at [555, 126] on icon at bounding box center [558, 128] width 13 height 13
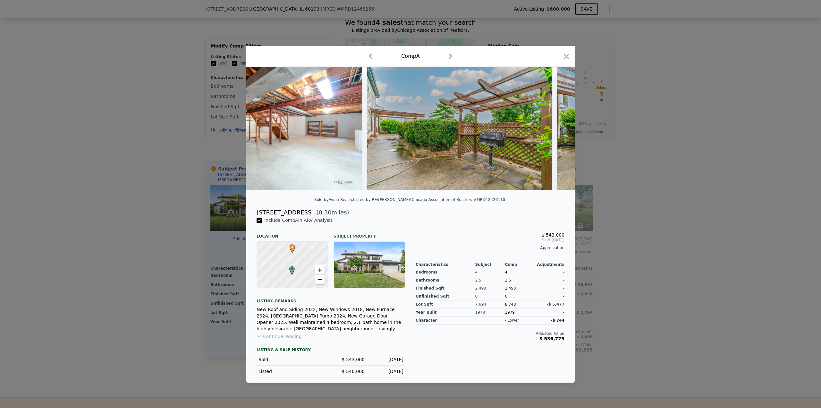
scroll to position [0, 5588]
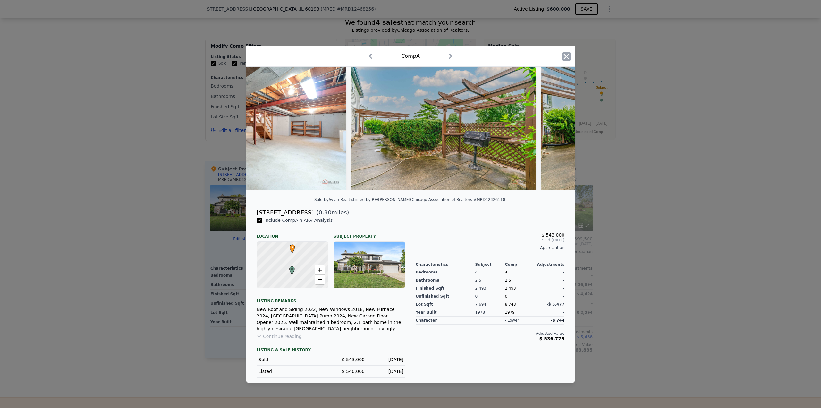
click at [570, 55] on icon "button" at bounding box center [566, 56] width 9 height 9
